Goal: Task Accomplishment & Management: Manage account settings

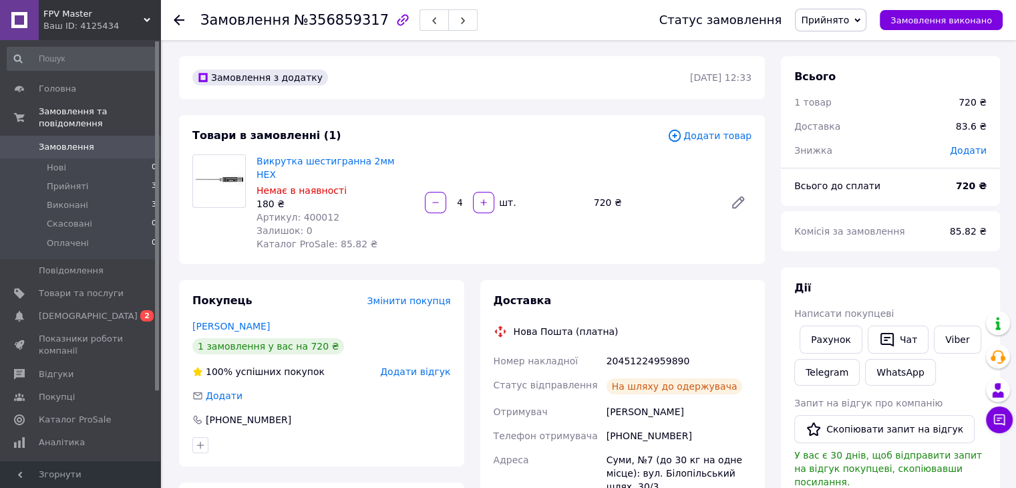
click at [72, 141] on span "Замовлення" at bounding box center [66, 147] width 55 height 12
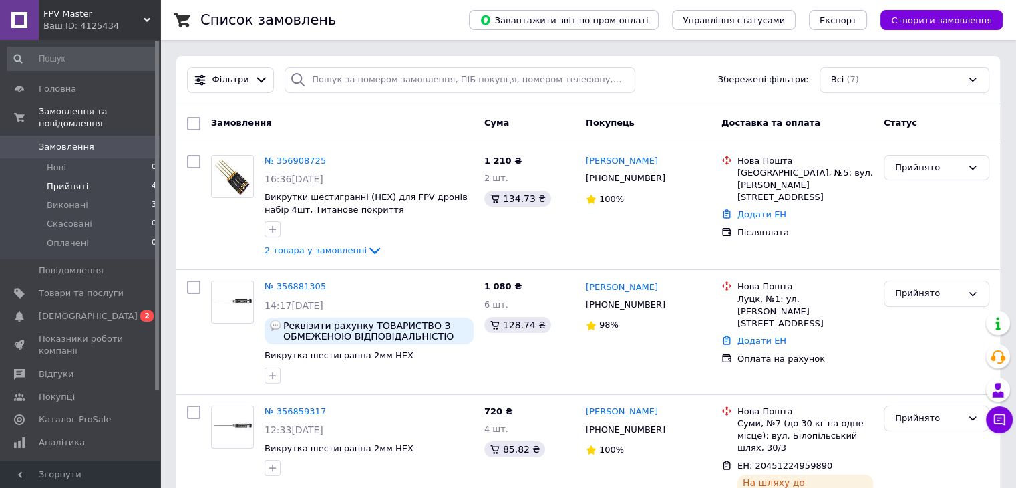
click at [119, 177] on li "Прийняті 4" at bounding box center [82, 186] width 164 height 19
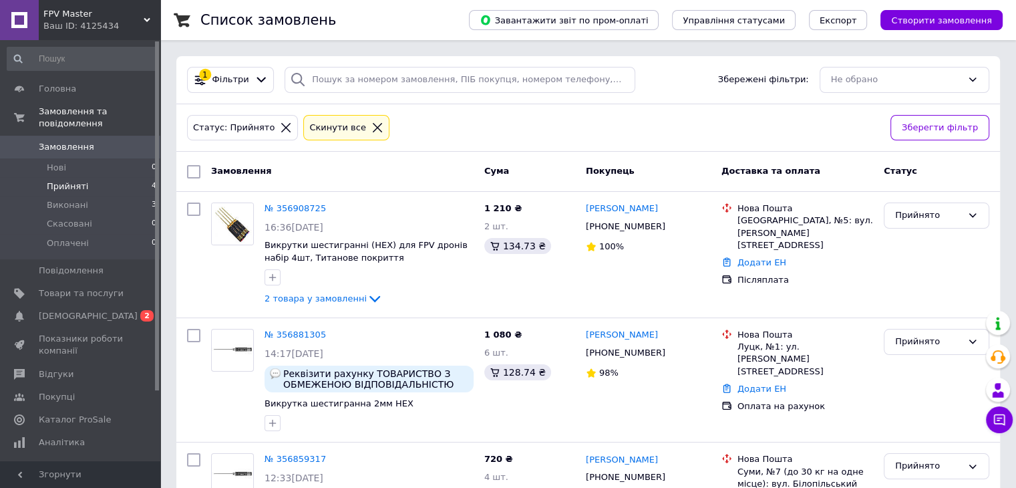
scroll to position [21, 0]
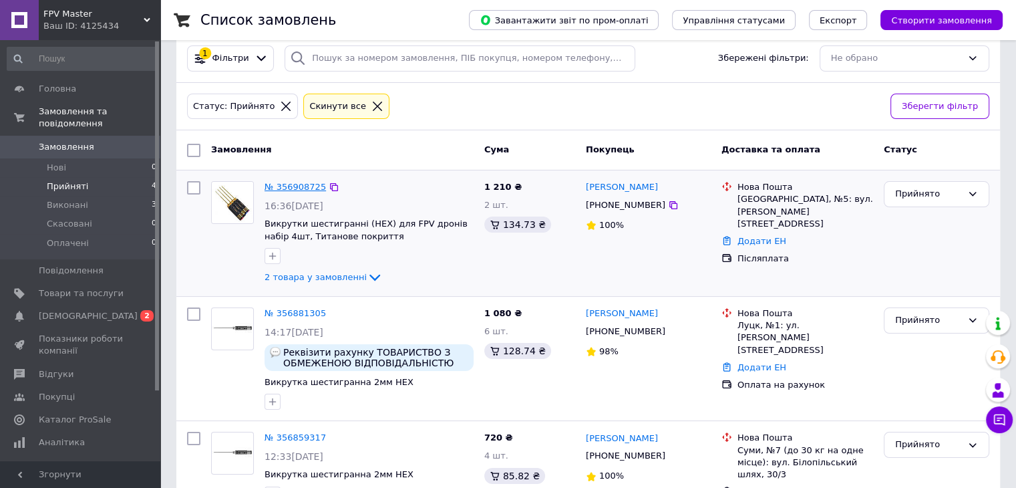
click at [303, 185] on link "№ 356908725" at bounding box center [294, 187] width 61 height 10
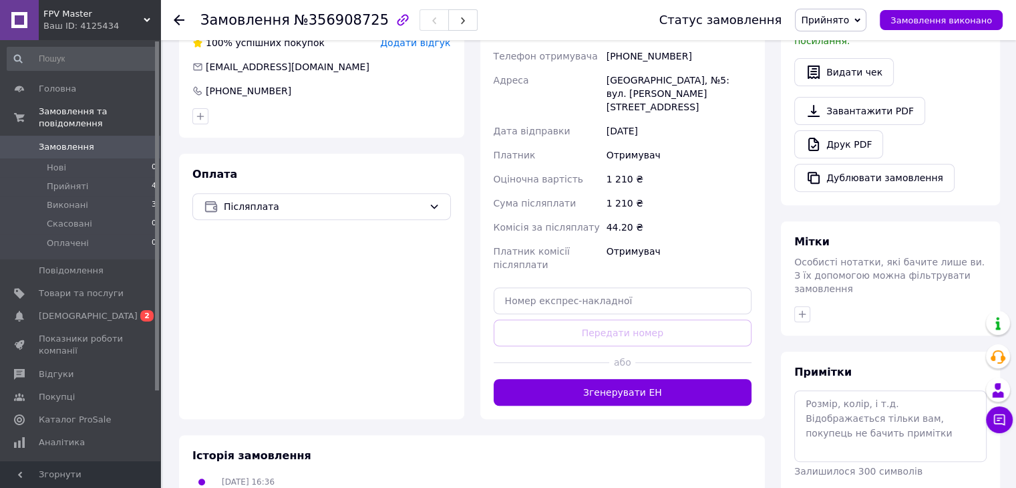
scroll to position [475, 0]
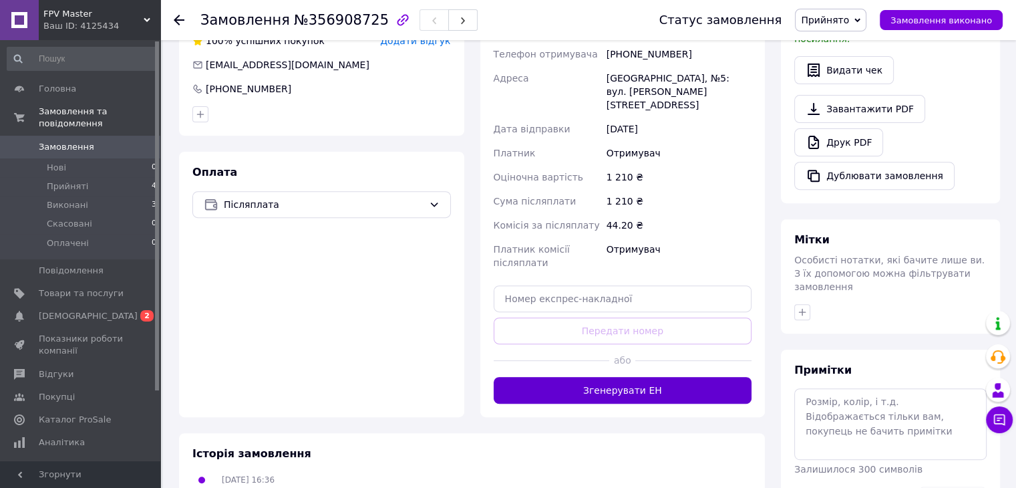
click at [645, 377] on button "Згенерувати ЕН" at bounding box center [623, 390] width 258 height 27
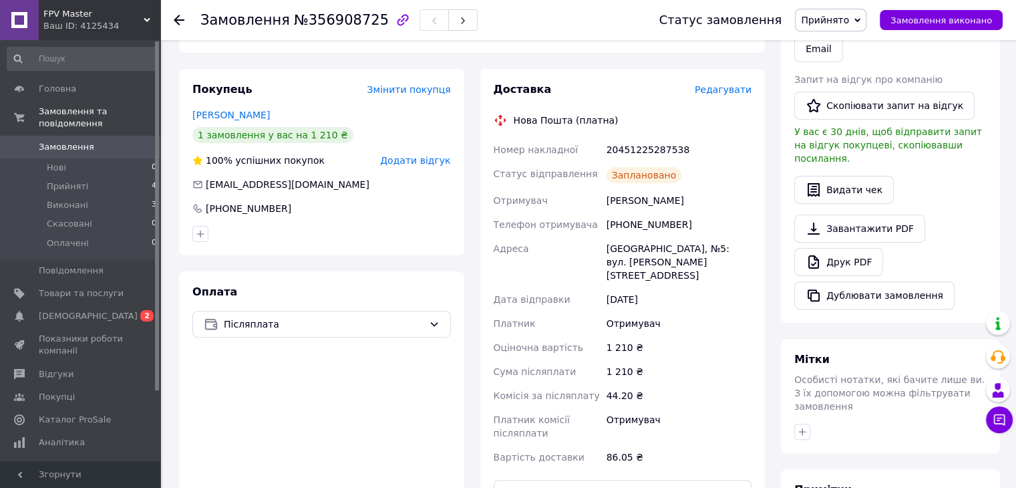
scroll to position [355, 0]
click at [655, 148] on div "20451225287538" at bounding box center [679, 150] width 150 height 24
copy div "20451225287538"
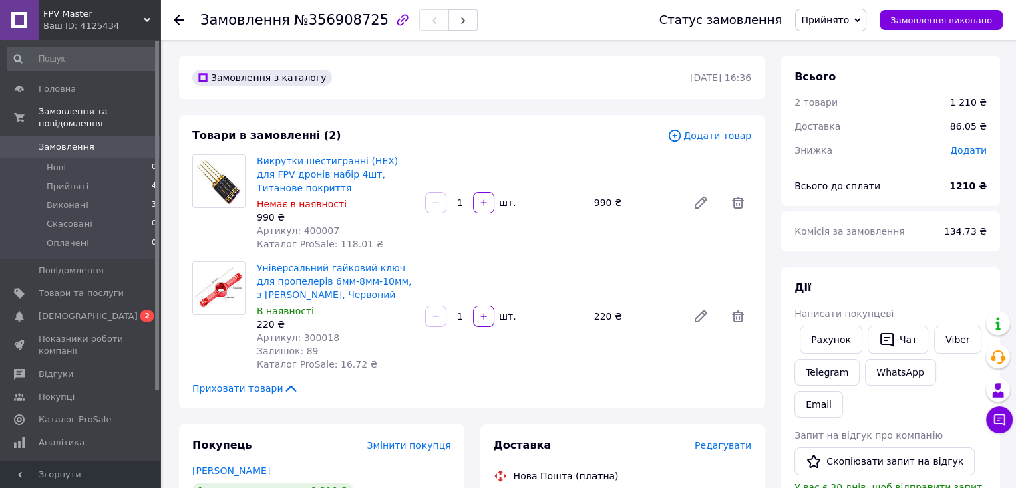
scroll to position [0, 0]
click at [290, 167] on span "Викрутки шестигранні (HEX) для FPV дронів набір 4шт, Титанове покриття" at bounding box center [335, 174] width 158 height 40
click at [358, 159] on link "Викрутки шестигранні (HEX) для FPV дронів набір 4шт, Титанове покриття" at bounding box center [327, 174] width 142 height 37
click at [76, 287] on span "Товари та послуги" at bounding box center [81, 293] width 85 height 12
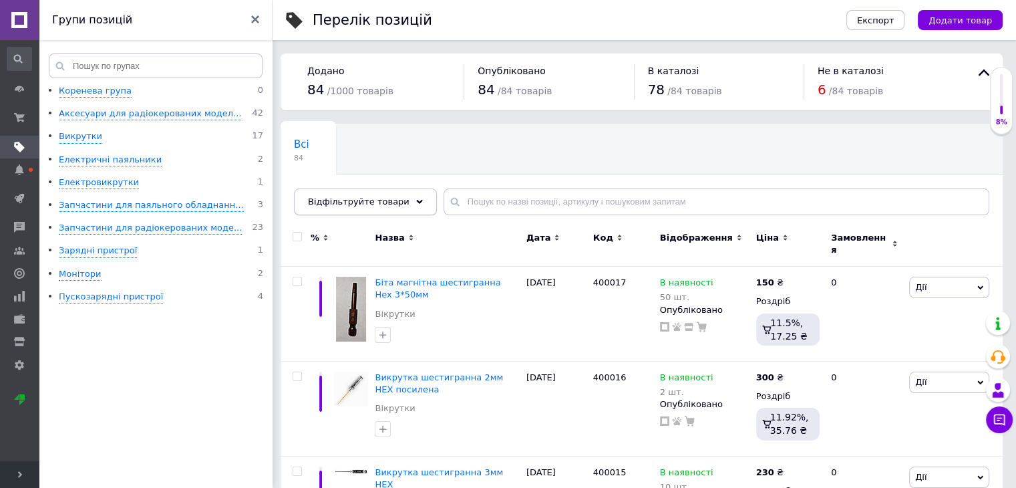
click at [411, 196] on div "Відфільтруйте товари" at bounding box center [365, 201] width 143 height 27
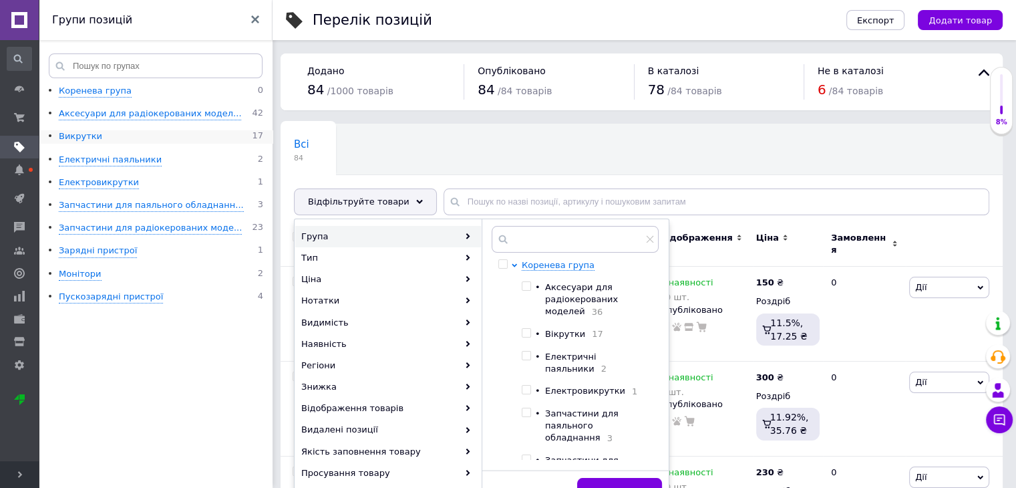
click at [79, 140] on div "Викрутки" at bounding box center [80, 136] width 43 height 13
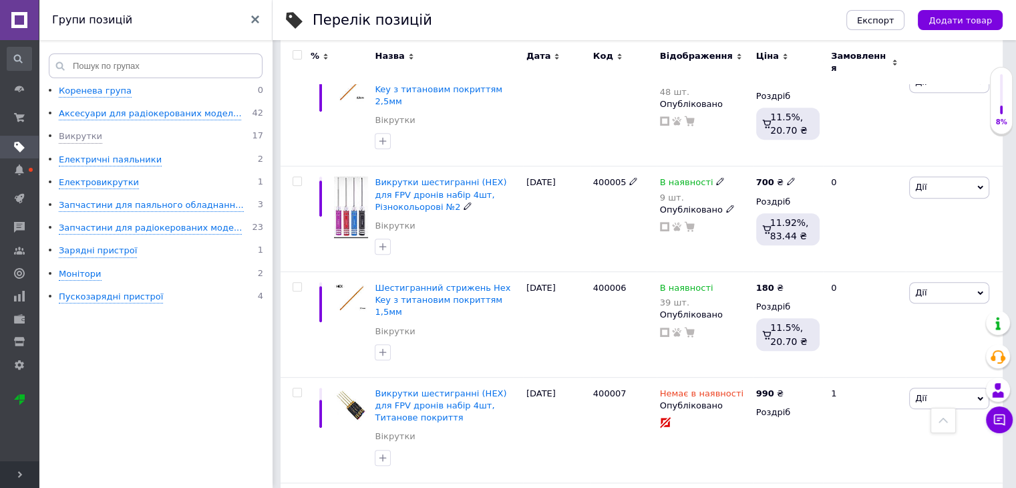
scroll to position [668, 0]
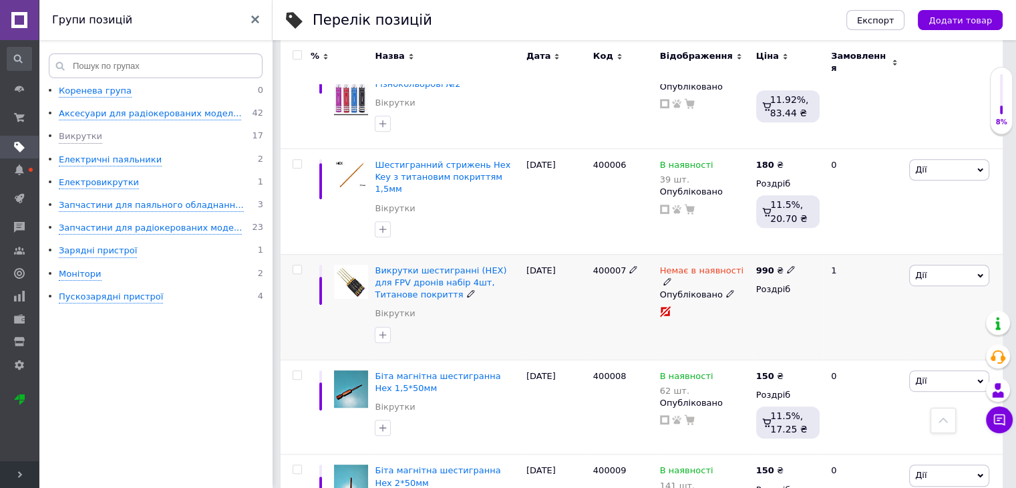
click at [671, 277] on icon at bounding box center [667, 281] width 8 height 8
click at [803, 271] on li "В наявності" at bounding box center [820, 280] width 127 height 19
click at [793, 291] on input at bounding box center [808, 304] width 102 height 27
type input "5"
click at [626, 254] on div "400007" at bounding box center [623, 307] width 67 height 106
